Goal: Task Accomplishment & Management: Complete application form

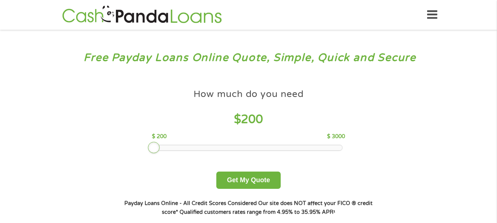
drag, startPoint x: 206, startPoint y: 144, endPoint x: 130, endPoint y: 146, distance: 75.7
click at [138, 149] on div "How much do you need $ 200 $ 200 $ 3000 Get My Quote" at bounding box center [247, 137] width 257 height 104
click at [236, 182] on button "Get My Quote" at bounding box center [248, 180] width 64 height 17
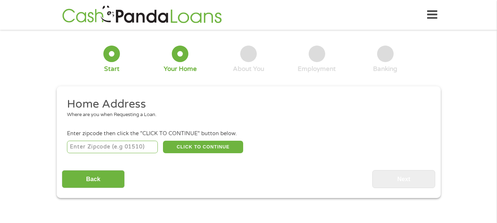
click at [99, 147] on input "number" at bounding box center [112, 147] width 91 height 12
type input "77378"
select select "Texas"
click at [209, 147] on button "CLICK TO CONTINUE" at bounding box center [203, 147] width 80 height 12
type input "77378"
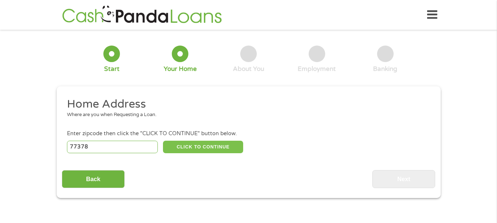
type input "Willis"
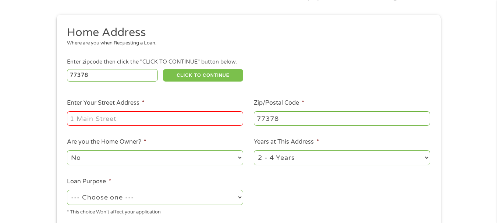
scroll to position [74, 0]
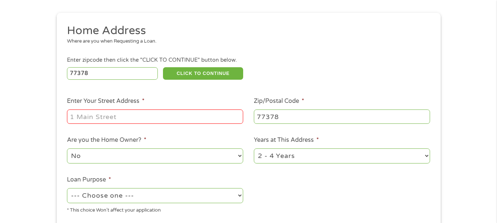
click at [134, 115] on input "Enter Your Street Address *" at bounding box center [155, 117] width 176 height 14
type input "97 S SHIRLEY LN"
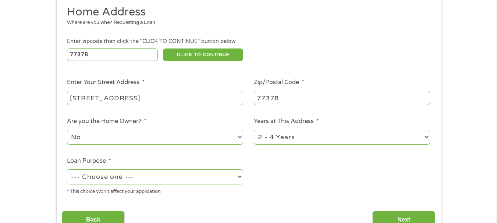
scroll to position [110, 0]
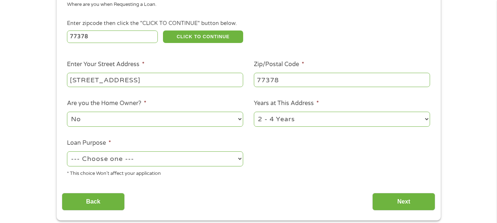
click at [235, 118] on select "No Yes" at bounding box center [155, 119] width 176 height 15
select select "yes"
click at [67, 112] on select "No Yes" at bounding box center [155, 119] width 176 height 15
click at [301, 119] on select "1 Year or less 1 - 2 Years 2 - 4 Years Over 4 Years" at bounding box center [342, 119] width 176 height 15
select select "60months"
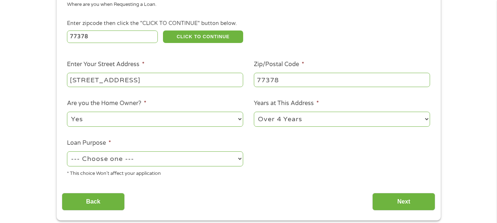
click at [254, 112] on select "1 Year or less 1 - 2 Years 2 - 4 Years Over 4 Years" at bounding box center [342, 119] width 176 height 15
click at [186, 157] on select "--- Choose one --- Pay Bills Debt Consolidation Home Improvement Major Purchase…" at bounding box center [155, 158] width 176 height 15
select select "shorttermcash"
click at [67, 151] on select "--- Choose one --- Pay Bills Debt Consolidation Home Improvement Major Purchase…" at bounding box center [155, 158] width 176 height 15
click at [393, 198] on input "Next" at bounding box center [403, 202] width 63 height 18
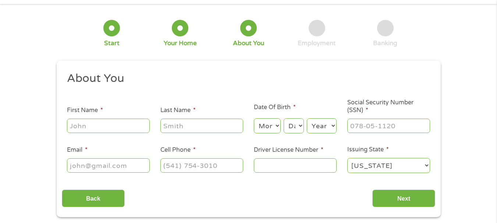
scroll to position [0, 0]
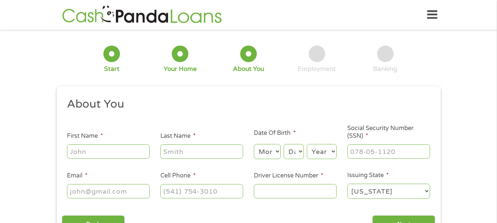
click at [119, 149] on input "First Name *" at bounding box center [108, 151] width 83 height 14
type input "lissette"
type input "de la cruz"
type input "delacruz936@aol.com"
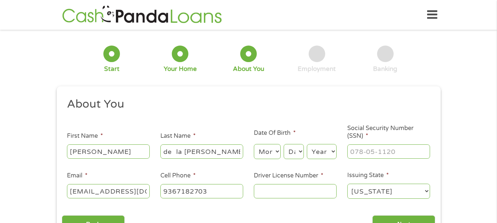
type input "(936) 718-2703"
click at [264, 152] on select "Month 1 2 3 4 5 6 7 8 9 10 11 12" at bounding box center [267, 151] width 27 height 15
select select "9"
click at [254, 144] on select "Month 1 2 3 4 5 6 7 8 9 10 11 12" at bounding box center [267, 151] width 27 height 15
drag, startPoint x: 294, startPoint y: 150, endPoint x: 295, endPoint y: 153, distance: 3.8
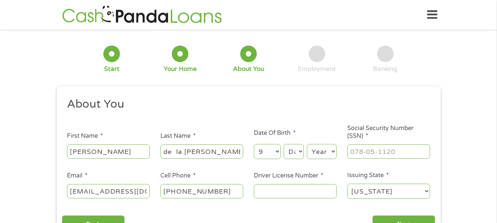
click at [294, 150] on select "Day 1 2 3 4 5 6 7 8 9 10 11 12 13 14 15 16 17 18 19 20 21 22 23 24 25 26 27 28 …" at bounding box center [293, 151] width 20 height 15
select select "16"
click at [283, 144] on select "Day 1 2 3 4 5 6 7 8 9 10 11 12 13 14 15 16 17 18 19 20 21 22 23 24 25 26 27 28 …" at bounding box center [293, 151] width 20 height 15
click at [316, 153] on select "Year 2007 2006 2005 2004 2003 2002 2001 2000 1999 1998 1997 1996 1995 1994 1993…" at bounding box center [322, 151] width 30 height 15
select select "1989"
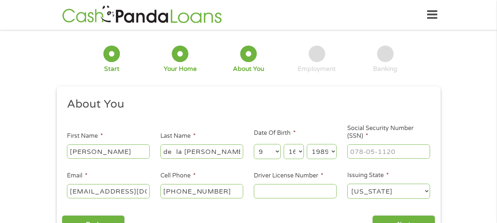
click at [307, 144] on select "Year 2007 2006 2005 2004 2003 2002 2001 2000 1999 1998 1997 1996 1995 1994 1993…" at bounding box center [322, 151] width 30 height 15
click at [386, 148] on input "___-__-____" at bounding box center [388, 151] width 83 height 14
type input "638-09-0405"
click at [274, 193] on input "Driver License Number *" at bounding box center [295, 191] width 83 height 14
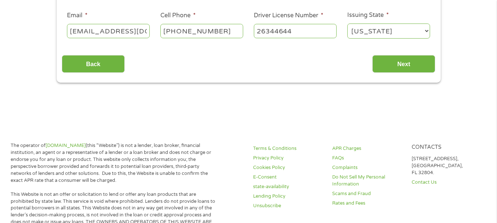
scroll to position [184, 0]
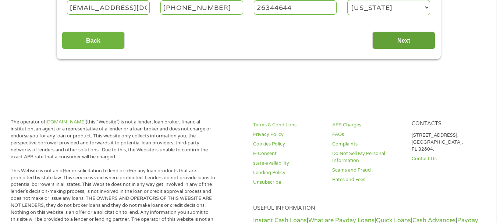
type input "26344644"
click at [410, 40] on input "Next" at bounding box center [403, 41] width 63 height 18
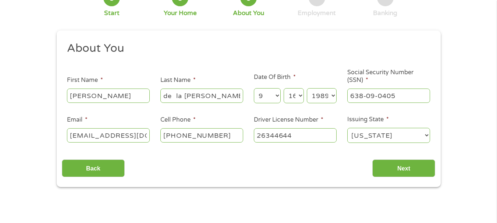
scroll to position [74, 0]
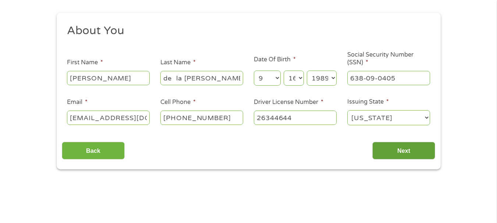
click at [389, 150] on input "Next" at bounding box center [403, 151] width 63 height 18
click at [172, 82] on input "de la cruz" at bounding box center [201, 78] width 83 height 14
type input "de la cruz"
click at [283, 158] on div "Back Next" at bounding box center [248, 147] width 373 height 23
click at [394, 153] on input "Next" at bounding box center [403, 151] width 63 height 18
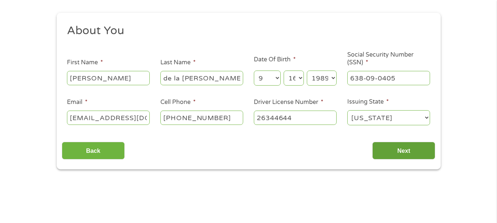
click at [401, 152] on input "Next" at bounding box center [403, 151] width 63 height 18
click at [249, 146] on div "Back Next" at bounding box center [248, 147] width 373 height 23
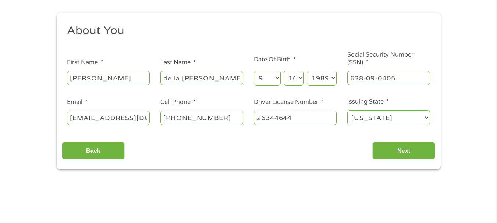
click at [378, 118] on select "Alabama Alaska Arizona Arkansas California Colorado Connecticut Delaware Distri…" at bounding box center [388, 117] width 83 height 15
click at [347, 110] on select "Alabama Alaska Arizona Arkansas California Colorado Connecticut Delaware Distri…" at bounding box center [388, 117] width 83 height 15
click at [291, 147] on div "Back Next" at bounding box center [248, 147] width 373 height 23
click at [479, 100] on div "1 Start 2 Your Home 3 About You 4 Employment 5 Banking 6 This field is hidden w…" at bounding box center [248, 65] width 497 height 208
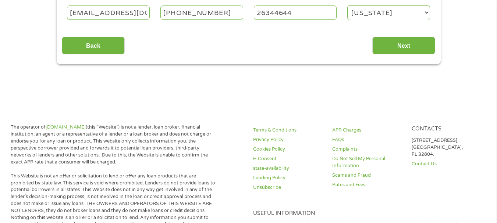
scroll to position [184, 0]
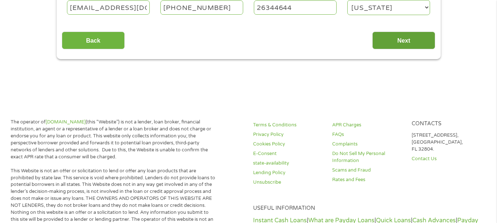
click at [398, 39] on input "Next" at bounding box center [403, 41] width 63 height 18
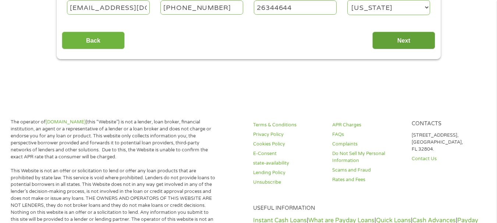
click at [398, 39] on input "Next" at bounding box center [403, 41] width 63 height 18
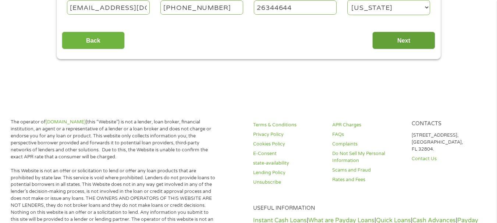
click at [398, 39] on input "Next" at bounding box center [403, 41] width 63 height 18
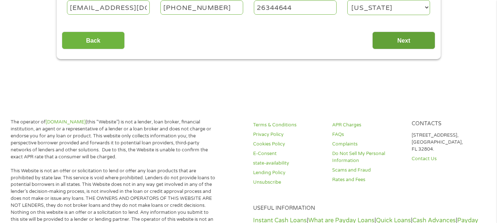
click at [398, 39] on input "Next" at bounding box center [403, 41] width 63 height 18
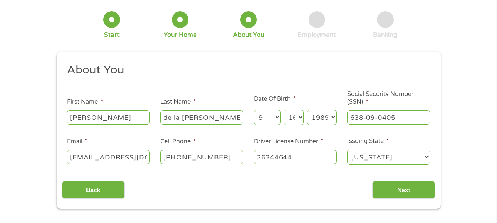
scroll to position [0, 0]
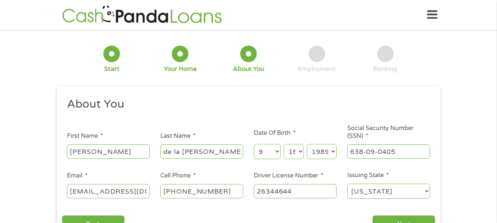
drag, startPoint x: 258, startPoint y: 35, endPoint x: 422, endPoint y: 85, distance: 170.9
click at [422, 85] on form "1 Start 2 Your Home 3 About You 4 Employment 5 Banking 6 This field is hidden w…" at bounding box center [249, 139] width 384 height 208
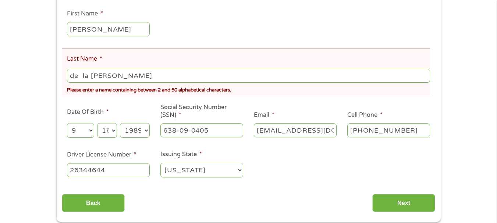
scroll to position [147, 0]
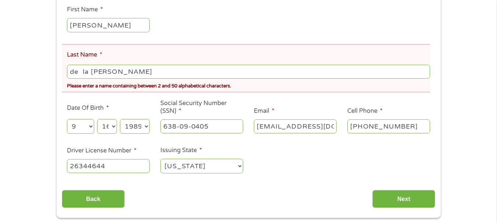
drag, startPoint x: 125, startPoint y: 72, endPoint x: 0, endPoint y: 51, distance: 126.6
click at [0, 51] on div "There was a problem with your submission. Please review the fields below. 1 Sta…" at bounding box center [248, 53] width 497 height 330
type input "delacruz"
click at [175, 50] on li "Last Name * delacruz Please enter a name containing between 2 and 50 alphabetic…" at bounding box center [246, 68] width 368 height 48
click at [395, 197] on input "Next" at bounding box center [403, 199] width 63 height 18
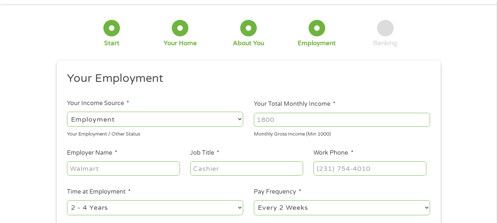
scroll to position [37, 0]
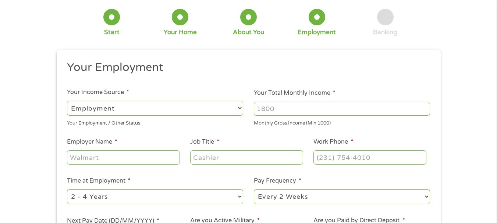
click at [205, 107] on select "--- Choose one --- Employment Self Employed Benefits" at bounding box center [155, 108] width 176 height 15
click at [237, 82] on ul "Your Employment Your Income Source * --- Choose one --- Employment Self Employe…" at bounding box center [248, 155] width 373 height 190
click at [286, 105] on input "Your Total Monthly Income *" at bounding box center [342, 109] width 176 height 14
click at [424, 106] on input "1000" at bounding box center [342, 109] width 176 height 14
click at [307, 113] on input "1000" at bounding box center [342, 109] width 176 height 14
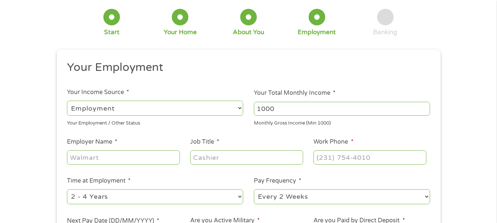
click at [306, 112] on input "1000" at bounding box center [342, 109] width 176 height 14
type input "1900"
click at [119, 155] on input "Employer Name *" at bounding box center [123, 157] width 112 height 14
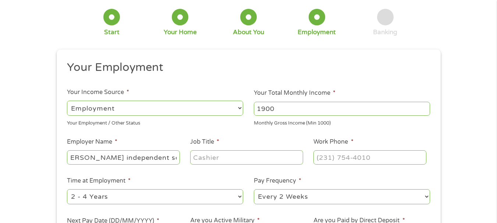
type input "willis independent school district"
click at [218, 159] on input "Job Title *" at bounding box center [246, 157] width 112 height 14
type input "paraprofessional"
click at [352, 157] on input "(___) ___-____" at bounding box center [369, 157] width 112 height 14
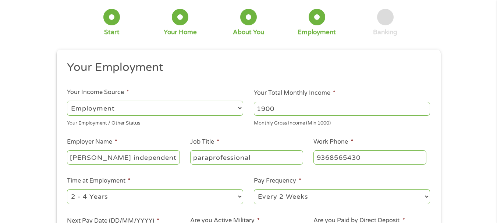
type input "(936) 856-5430"
click at [235, 191] on select "--- Choose one --- 1 Year or less 1 - 2 Years 2 - 4 Years Over 4 Years" at bounding box center [155, 196] width 176 height 15
select select "60months"
click at [67, 189] on select "--- Choose one --- 1 Year or less 1 - 2 Years 2 - 4 Years Over 4 Years" at bounding box center [155, 196] width 176 height 15
click at [257, 182] on label "Pay Frequency *" at bounding box center [277, 181] width 47 height 8
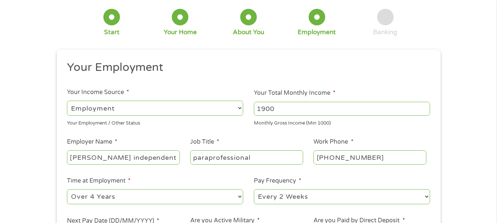
click at [257, 189] on select "--- Choose one --- Every 2 Weeks Every Week Monthly Semi-Monthly" at bounding box center [342, 196] width 176 height 15
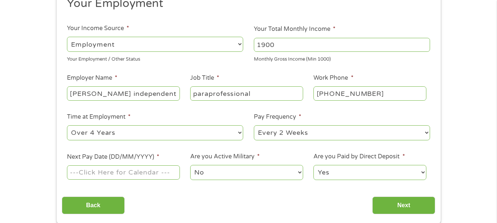
scroll to position [110, 0]
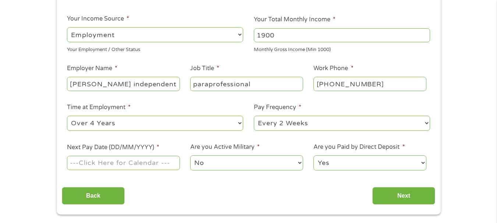
click at [303, 120] on select "--- Choose one --- Every 2 Weeks Every Week Monthly Semi-Monthly" at bounding box center [342, 123] width 176 height 15
select select "semimonthly"
click at [254, 116] on select "--- Choose one --- Every 2 Weeks Every Week Monthly Semi-Monthly" at bounding box center [342, 123] width 176 height 15
click at [157, 164] on input "Next Pay Date (DD/MM/YYYY) *" at bounding box center [123, 163] width 112 height 14
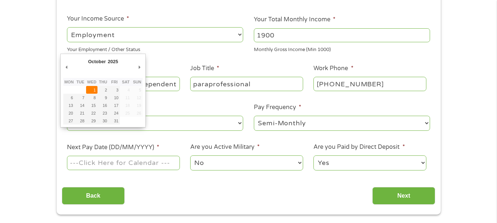
type input "01/10/2025"
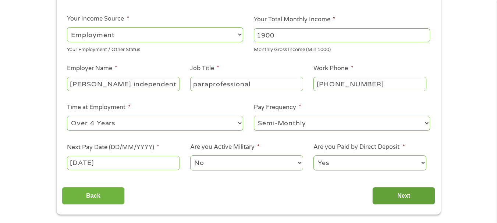
click at [399, 197] on input "Next" at bounding box center [403, 196] width 63 height 18
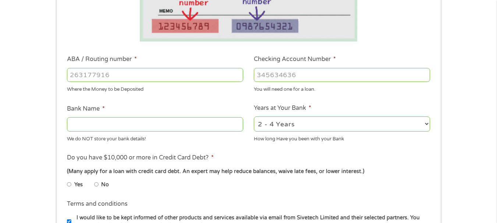
scroll to position [184, 0]
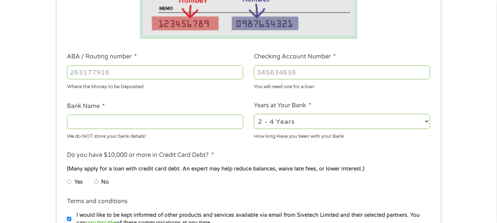
click at [126, 73] on input "ABA / Routing number *" at bounding box center [155, 72] width 176 height 14
type input "111900659"
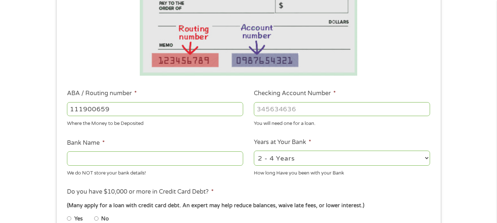
type input "WELLS FARGO BANK"
type input "111900659"
click at [292, 109] on input "Checking Account Number *" at bounding box center [342, 109] width 176 height 14
paste input "1"
click at [426, 108] on input "1" at bounding box center [342, 109] width 176 height 14
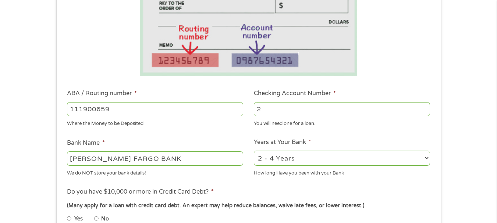
click at [426, 108] on input "2" at bounding box center [342, 109] width 176 height 14
type input "3"
click at [426, 108] on input "3" at bounding box center [342, 109] width 176 height 14
click at [342, 110] on input "3" at bounding box center [342, 109] width 176 height 14
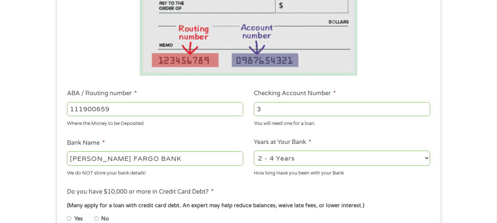
click at [342, 110] on input "3" at bounding box center [342, 109] width 176 height 14
paste input "number"
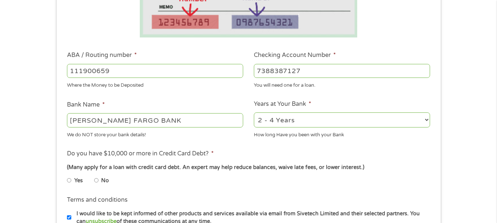
scroll to position [221, 0]
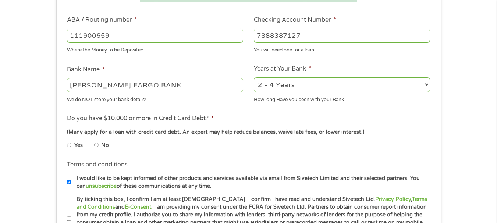
type input "7388387127"
click at [309, 87] on select "2 - 4 Years 6 - 12 Months 1 - 2 Years Over 4 Years" at bounding box center [342, 84] width 176 height 15
select select "60months"
click at [254, 77] on select "2 - 4 Years 6 - 12 Months 1 - 2 Years Over 4 Years" at bounding box center [342, 84] width 176 height 15
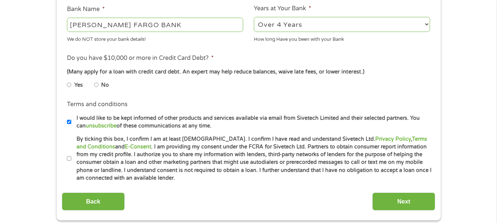
scroll to position [294, 0]
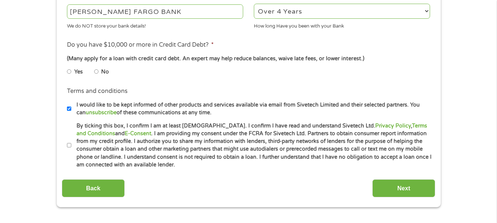
click at [98, 71] on input "No" at bounding box center [96, 72] width 4 height 12
radio input "true"
click at [68, 148] on input "By ticking this box, I confirm I am at least 18 years old. I confirm I have rea…" at bounding box center [69, 146] width 4 height 12
checkbox input "true"
click at [401, 193] on input "Next" at bounding box center [403, 188] width 63 height 18
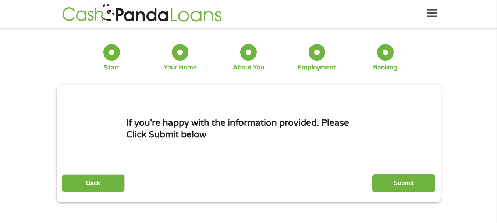
scroll to position [0, 0]
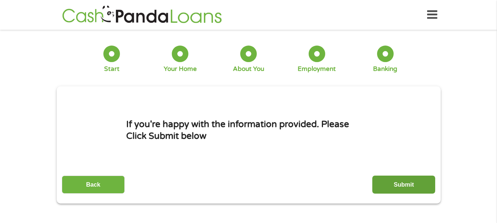
click at [411, 183] on input "Submit" at bounding box center [403, 185] width 63 height 18
